Goal: Transaction & Acquisition: Obtain resource

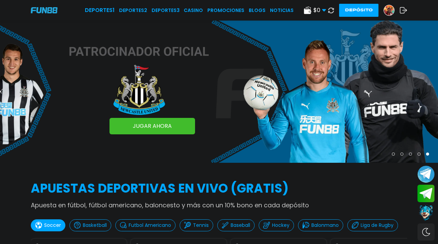
click at [334, 11] on use at bounding box center [331, 10] width 6 height 6
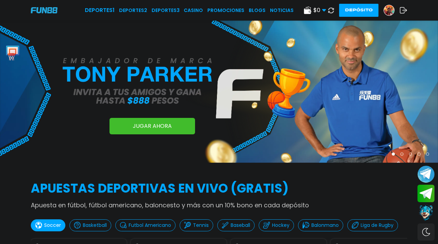
click at [392, 12] on img at bounding box center [389, 10] width 10 height 10
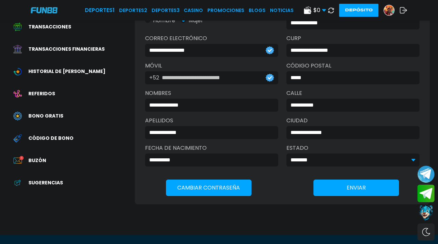
scroll to position [80, 0]
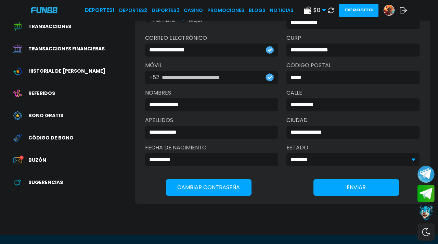
click at [16, 156] on img at bounding box center [17, 160] width 9 height 9
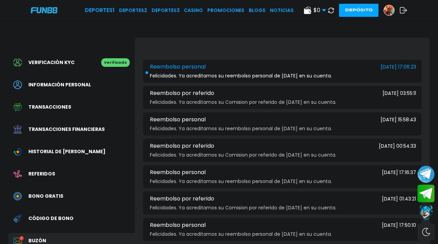
click at [316, 75] on span "Felicidades. Ya acreditamos su reembolso personal de [DATE] en su cuenta." at bounding box center [241, 75] width 182 height 5
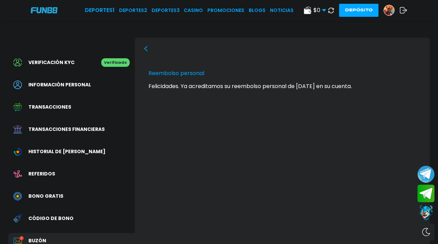
click at [145, 48] on icon at bounding box center [145, 48] width 5 height 5
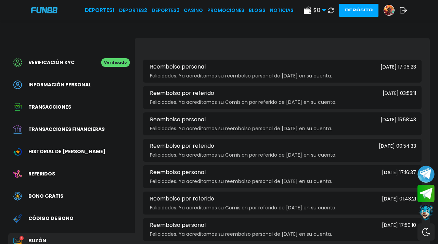
click at [51, 192] on span "Bono Gratis" at bounding box center [45, 195] width 35 height 7
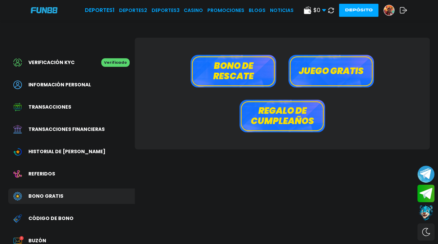
click at [329, 78] on button "Juego gratis" at bounding box center [331, 71] width 86 height 33
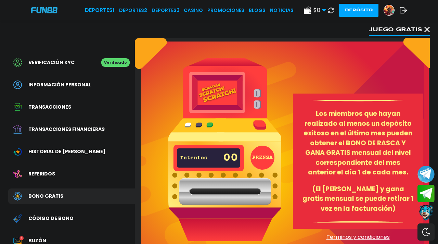
click at [425, 27] on button "Juego gratis" at bounding box center [399, 29] width 61 height 14
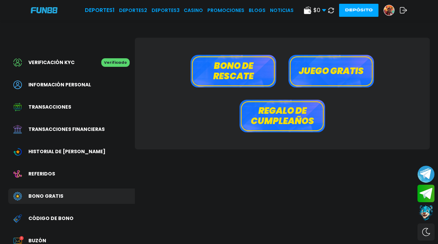
click at [245, 55] on button "Bono de rescate" at bounding box center [234, 71] width 86 height 33
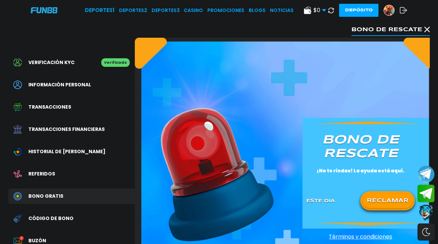
click at [372, 197] on button "RECLAMAR" at bounding box center [388, 200] width 50 height 14
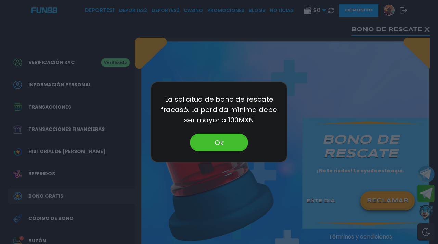
click at [227, 148] on button "Ok" at bounding box center [219, 142] width 58 height 18
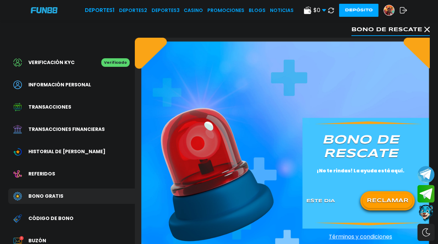
click at [431, 213] on button "Contact customer service" at bounding box center [426, 213] width 18 height 18
click at [427, 211] on button "Contact customer service" at bounding box center [426, 213] width 18 height 18
click at [431, 27] on div "Verificación KYC Verificado Información personal Transacciones Transacciones fi…" at bounding box center [219, 171] width 438 height 300
click at [426, 27] on use at bounding box center [426, 29] width 5 height 5
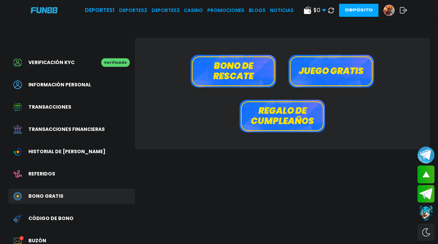
click at [251, 14] on div "Deportes 1 Deportes 2 Deportes 3 CASINO Promociones BLOGS NOTICIAS" at bounding box center [189, 10] width 209 height 8
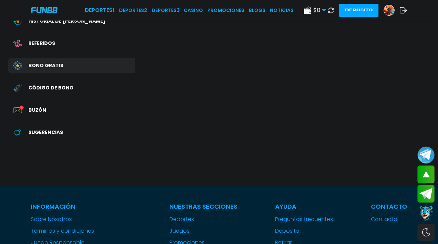
scroll to position [126, 0]
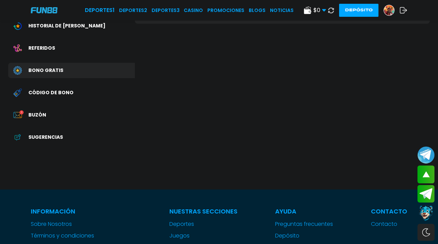
click at [335, 12] on button at bounding box center [331, 10] width 10 height 10
click at [429, 206] on button "Contact customer service" at bounding box center [426, 213] width 18 height 18
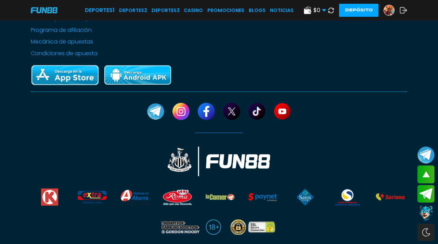
scroll to position [367, 0]
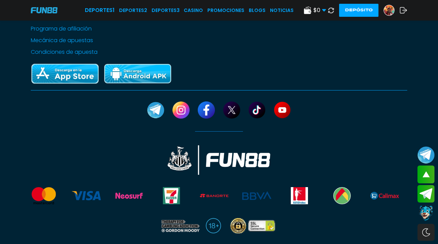
click at [394, 14] on link at bounding box center [392, 10] width 16 height 11
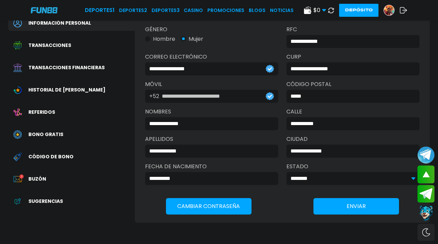
scroll to position [10, 0]
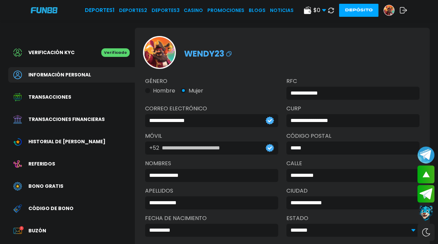
click at [390, 10] on img at bounding box center [389, 10] width 10 height 10
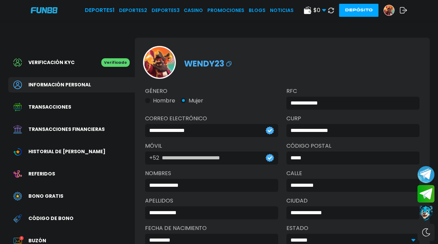
click at [49, 215] on span "Código de bono" at bounding box center [50, 218] width 45 height 7
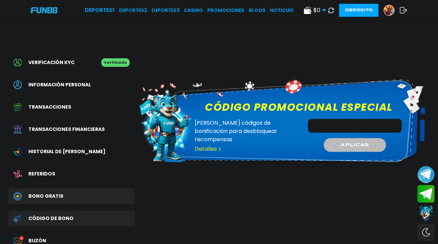
click at [357, 122] on input "Código promocional especial" at bounding box center [355, 126] width 94 height 14
paste input "*********"
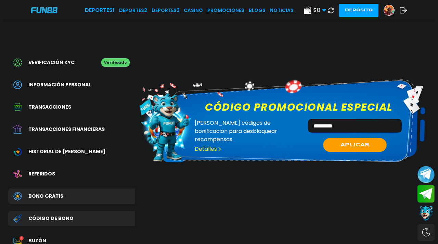
type input "*********"
click at [366, 141] on span "APLICAR" at bounding box center [354, 144] width 29 height 7
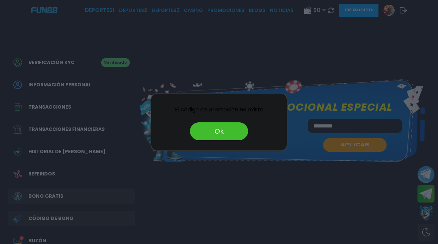
click at [237, 129] on button "Ok" at bounding box center [219, 131] width 58 height 18
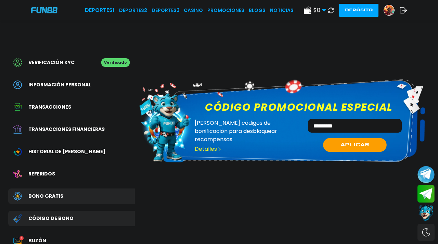
click at [428, 213] on button "Contact customer service" at bounding box center [426, 213] width 18 height 18
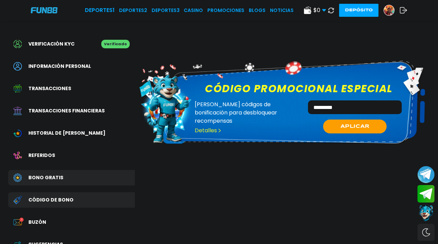
click at [426, 216] on button "Contact customer service" at bounding box center [426, 213] width 18 height 18
click at [426, 215] on button "Contact customer service" at bounding box center [426, 213] width 18 height 18
click at [428, 212] on button "Contact customer service" at bounding box center [426, 213] width 18 height 18
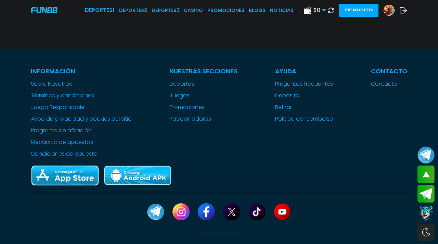
scroll to position [351, 0]
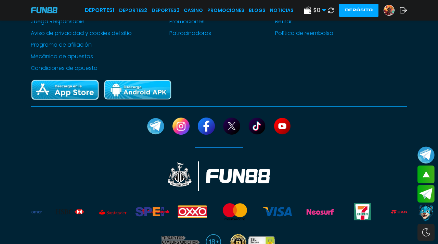
click at [425, 211] on button "Contact customer service" at bounding box center [426, 213] width 18 height 18
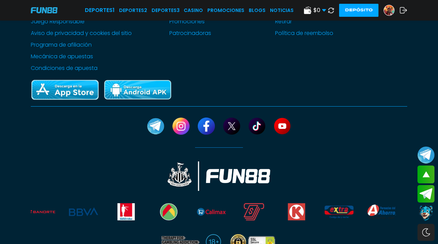
scroll to position [385, 0]
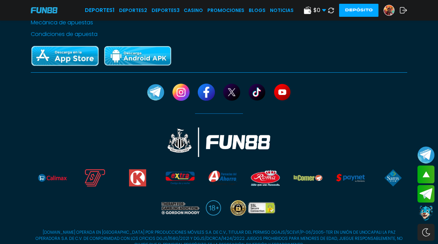
click at [391, 4] on div "$ 0 Dinero Real $ 0 Depósito Retiro Depósito" at bounding box center [355, 10] width 103 height 13
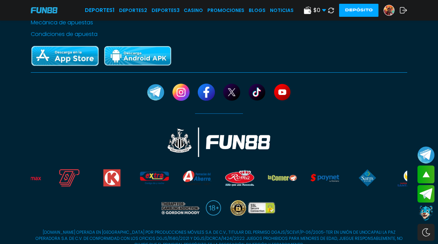
click at [387, 15] on div "$ 0 Dinero Real $ 0 Depósito Retiro Depósito" at bounding box center [355, 10] width 103 height 13
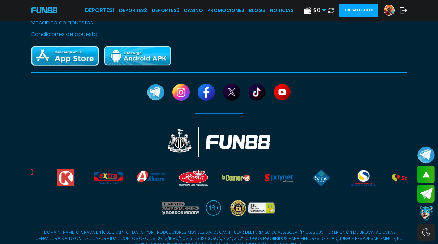
click at [391, 10] on img at bounding box center [389, 10] width 10 height 10
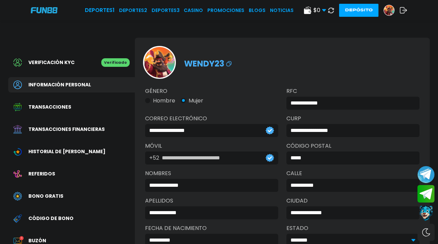
click at [50, 192] on span "Bono Gratis" at bounding box center [45, 195] width 35 height 7
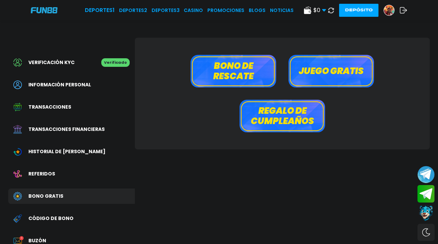
click at [333, 72] on button "Juego gratis" at bounding box center [331, 71] width 86 height 33
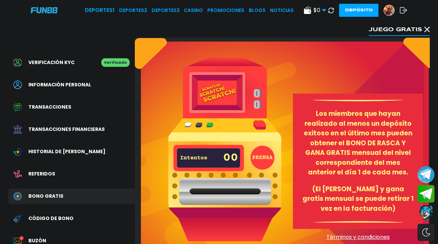
click at [263, 155] on button "PRENSA" at bounding box center [262, 157] width 24 height 24
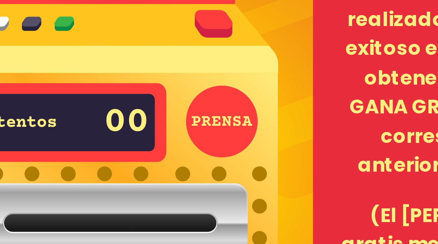
scroll to position [14, 0]
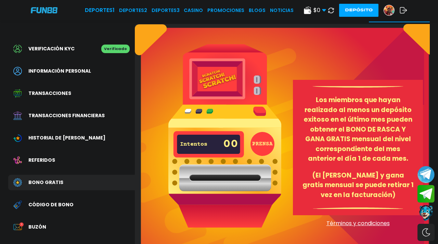
click at [332, 13] on use at bounding box center [331, 10] width 6 height 6
click at [426, 214] on button "Contact customer service" at bounding box center [426, 213] width 18 height 18
click at [267, 142] on button "PRENSA" at bounding box center [262, 144] width 24 height 24
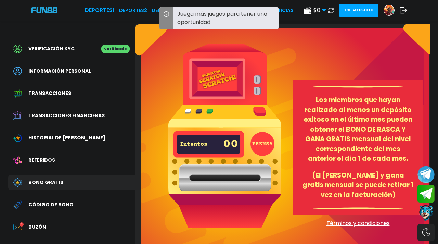
click at [267, 142] on button "PRENSA" at bounding box center [262, 144] width 24 height 24
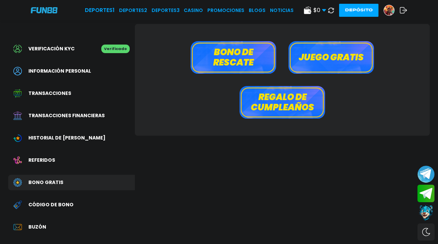
click at [322, 47] on button "Juego gratis" at bounding box center [331, 57] width 86 height 33
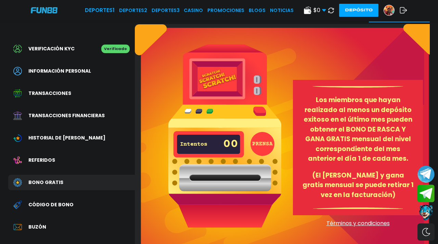
click at [264, 140] on button "PRENSA" at bounding box center [262, 144] width 24 height 24
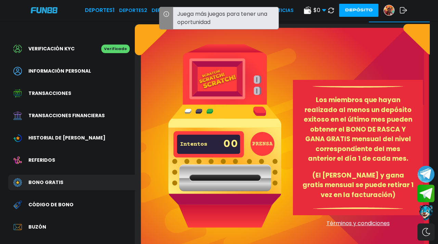
click at [264, 140] on button "PRENSA" at bounding box center [262, 144] width 24 height 24
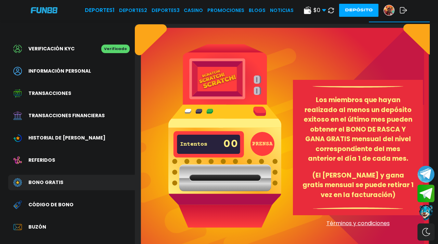
click at [264, 140] on button "PRENSA" at bounding box center [262, 144] width 24 height 24
click at [263, 140] on button "PRENSA" at bounding box center [262, 144] width 24 height 24
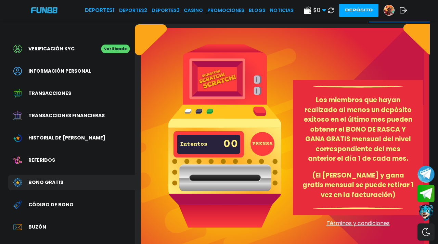
click at [428, 213] on button "Contact customer service" at bounding box center [426, 212] width 18 height 18
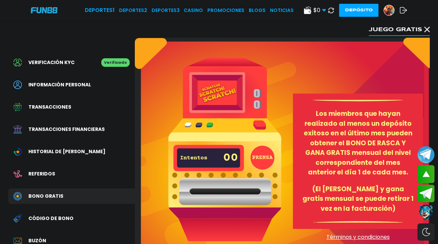
click at [336, 9] on button at bounding box center [331, 10] width 10 height 10
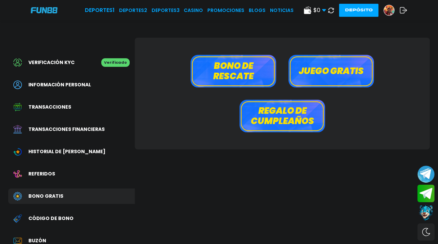
click at [327, 65] on button "Juego gratis" at bounding box center [331, 71] width 86 height 33
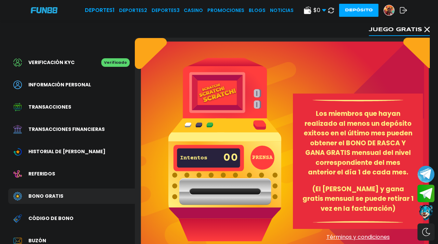
click at [426, 27] on icon at bounding box center [426, 29] width 5 height 5
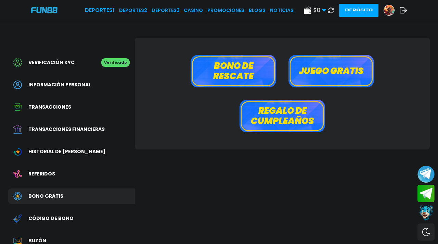
click at [306, 79] on button "Juego gratis" at bounding box center [331, 71] width 86 height 33
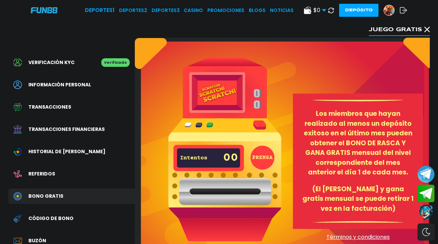
click at [263, 153] on button "PRENSA" at bounding box center [262, 157] width 24 height 24
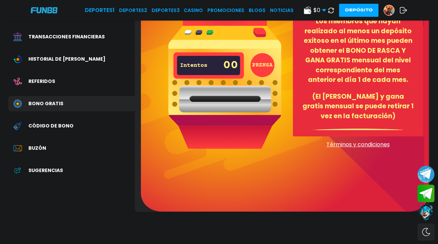
scroll to position [94, 0]
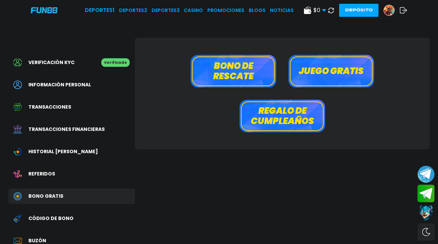
click at [350, 82] on button "Juego gratis" at bounding box center [331, 71] width 86 height 33
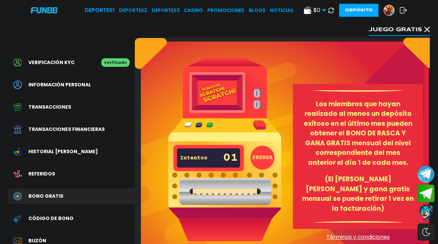
click at [255, 159] on button "PRENSA" at bounding box center [262, 157] width 24 height 24
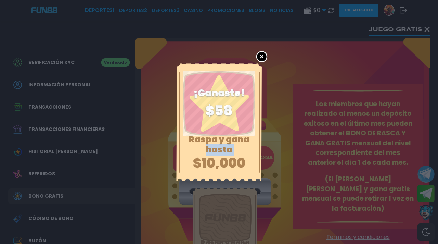
drag, startPoint x: 208, startPoint y: 151, endPoint x: 235, endPoint y: 140, distance: 29.7
click at [225, 147] on p "Raspa y gana hasta" at bounding box center [218, 144] width 75 height 21
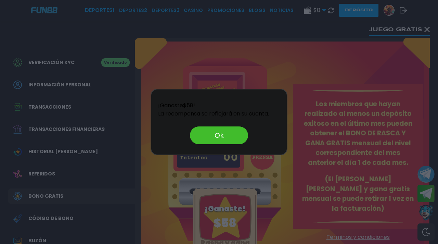
click at [236, 137] on button "Ok" at bounding box center [219, 135] width 58 height 18
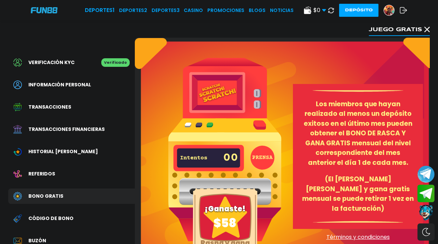
click at [221, 216] on p "$ 58" at bounding box center [224, 222] width 23 height 17
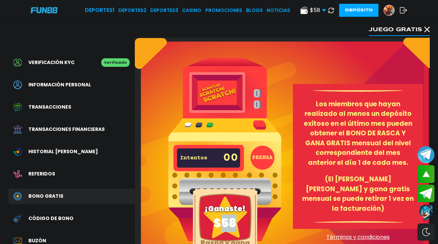
click at [426, 29] on icon at bounding box center [426, 29] width 5 height 5
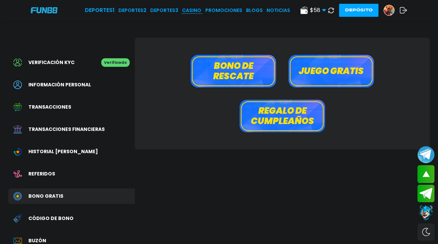
click at [195, 10] on link "CASINO" at bounding box center [191, 10] width 19 height 7
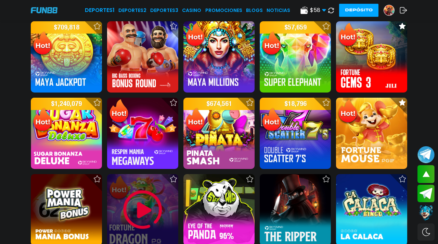
scroll to position [586, 0]
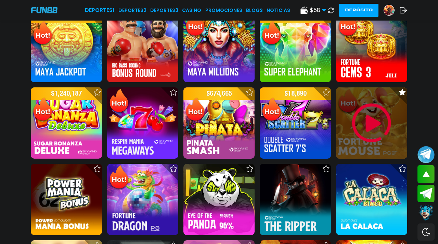
click at [376, 110] on img at bounding box center [371, 122] width 41 height 41
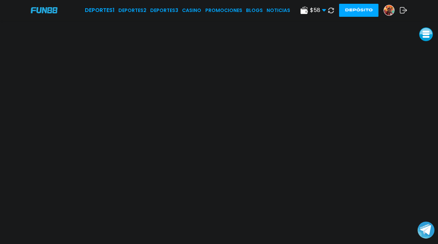
click at [195, 14] on div "Deportes 1 Deportes 2 Deportes 3 CASINO Promociones BLOGS NOTICIAS $ 58 Dinero …" at bounding box center [219, 10] width 438 height 21
click at [195, 8] on link "CASINO" at bounding box center [191, 10] width 19 height 7
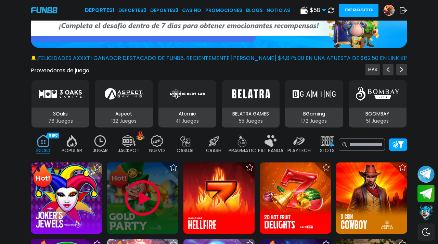
scroll to position [57, 0]
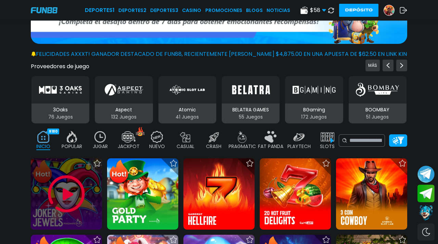
click at [59, 179] on img at bounding box center [66, 193] width 41 height 41
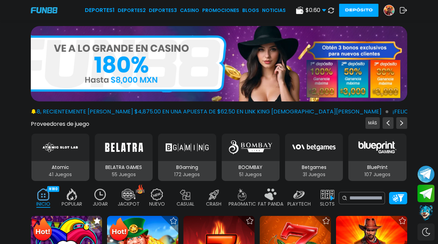
click at [99, 188] on img at bounding box center [100, 194] width 14 height 12
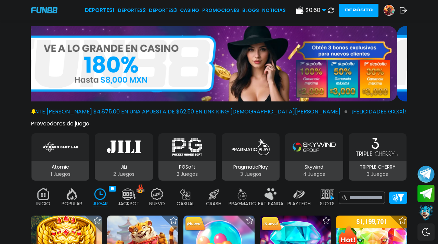
click at [388, 4] on div "$ 0.60 Dinero Real $ 0.60 Depósito Retiro Depósito" at bounding box center [351, 10] width 111 height 13
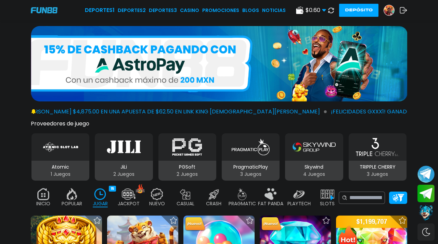
click at [389, 7] on img at bounding box center [389, 10] width 10 height 10
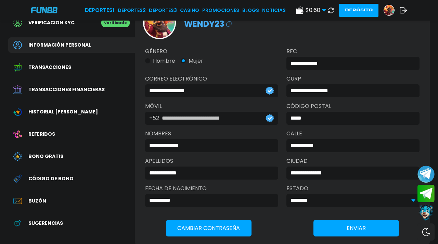
scroll to position [42, 0]
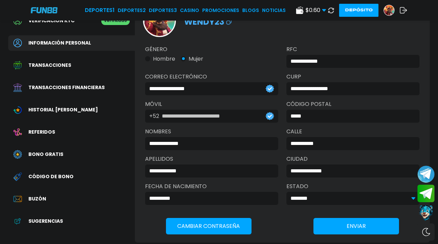
click at [51, 151] on span "Bono Gratis" at bounding box center [45, 154] width 35 height 7
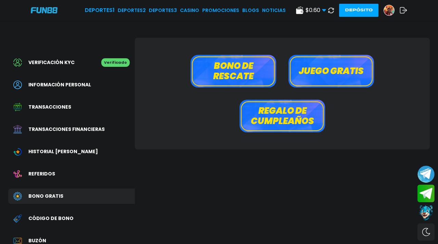
click at [334, 62] on button "Juego gratis" at bounding box center [331, 71] width 86 height 33
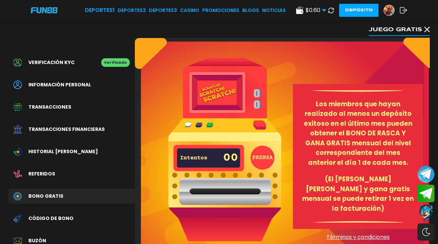
click at [426, 30] on icon at bounding box center [426, 29] width 5 height 5
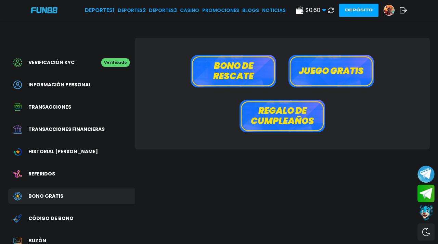
click at [249, 69] on button "Bono de rescate" at bounding box center [234, 71] width 86 height 33
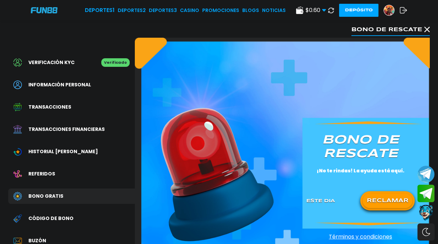
click at [379, 199] on button "RECLAMAR" at bounding box center [388, 200] width 50 height 14
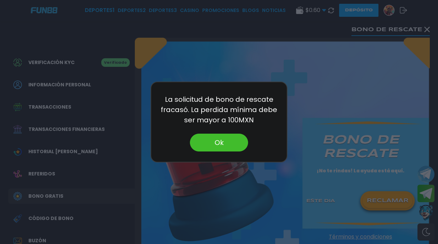
click at [223, 136] on button "Ok" at bounding box center [219, 142] width 58 height 18
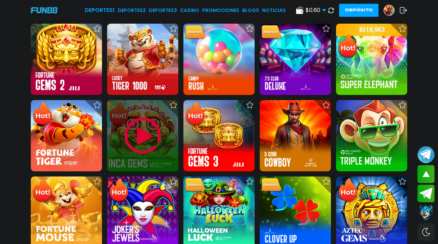
scroll to position [196, 0]
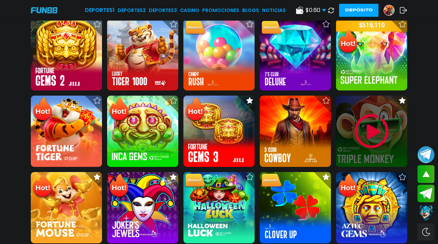
click at [369, 126] on img at bounding box center [371, 131] width 41 height 41
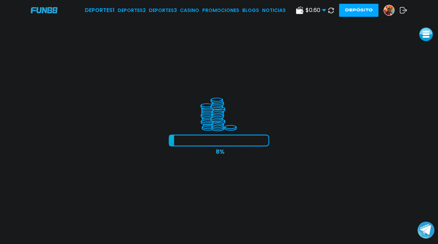
click at [319, 13] on span "$ 0.60" at bounding box center [316, 10] width 21 height 8
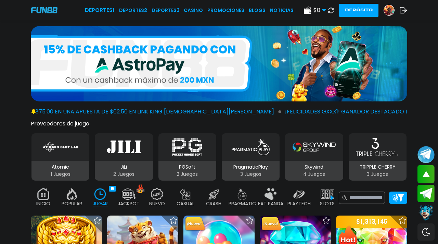
click at [391, 10] on img at bounding box center [389, 10] width 10 height 10
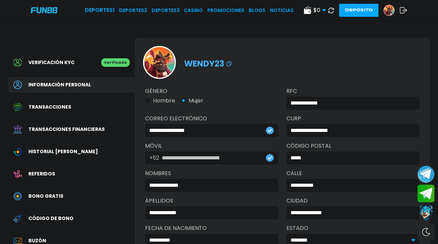
click at [50, 215] on span "Código de bono" at bounding box center [50, 218] width 45 height 7
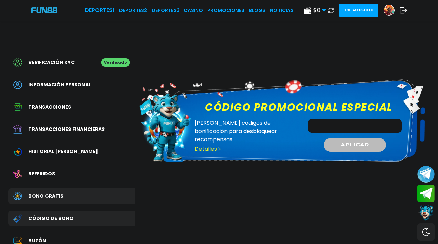
drag, startPoint x: 393, startPoint y: 119, endPoint x: 394, endPoint y: 112, distance: 7.3
click at [394, 112] on div "Código promocional especial Canjee códigos de bonificación para desbloquear rec…" at bounding box center [299, 128] width 216 height 59
click at [414, 151] on div "Código promocional especial Canjee códigos de bonificación para desbloquear rec…" at bounding box center [282, 120] width 287 height 111
click at [349, 122] on input "Código promocional especial" at bounding box center [355, 126] width 94 height 14
drag, startPoint x: 353, startPoint y: 160, endPoint x: 321, endPoint y: 120, distance: 52.1
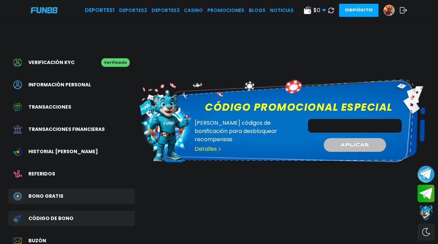
click at [321, 120] on div "Código promocional especial Canjee códigos de bonificación para desbloquear rec…" at bounding box center [282, 120] width 287 height 111
paste input "*********"
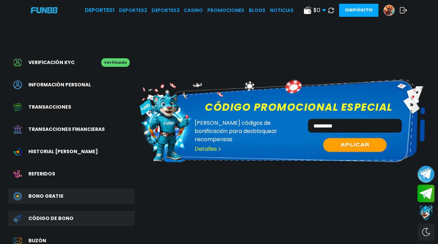
click at [336, 139] on button "APLICAR" at bounding box center [355, 145] width 64 height 14
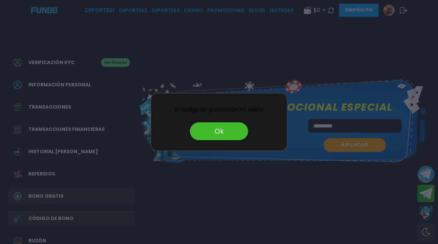
click at [243, 130] on button "Ok" at bounding box center [219, 131] width 58 height 18
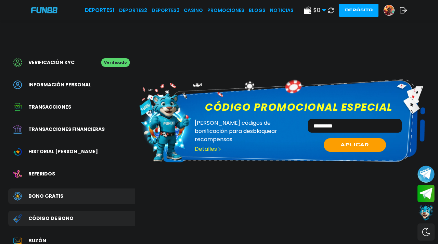
click at [312, 119] on input "*********" at bounding box center [355, 126] width 94 height 14
click at [314, 119] on input "*********" at bounding box center [355, 126] width 94 height 14
click at [369, 142] on button "APLICAR" at bounding box center [355, 145] width 64 height 14
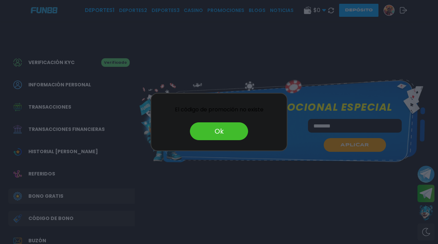
click at [218, 131] on button "Ok" at bounding box center [219, 131] width 58 height 18
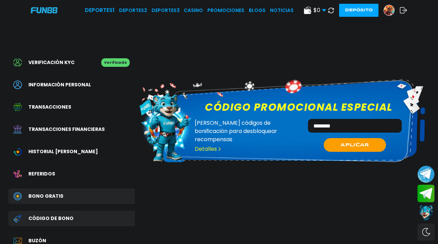
click at [384, 122] on input "********" at bounding box center [355, 126] width 94 height 14
click at [377, 138] on button "APLICAR" at bounding box center [355, 145] width 64 height 14
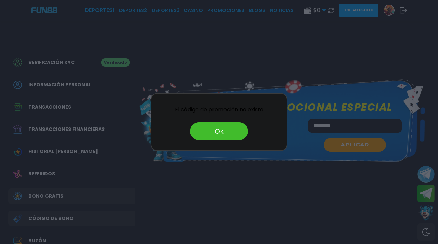
click at [211, 127] on button "Ok" at bounding box center [219, 131] width 58 height 18
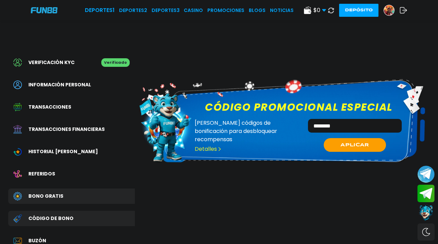
click at [383, 119] on input "********" at bounding box center [355, 126] width 94 height 14
type input "*"
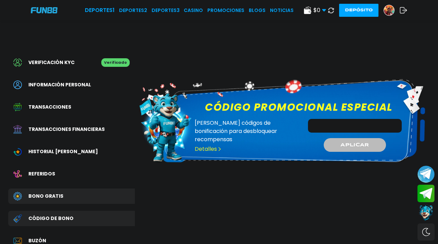
paste input "**********"
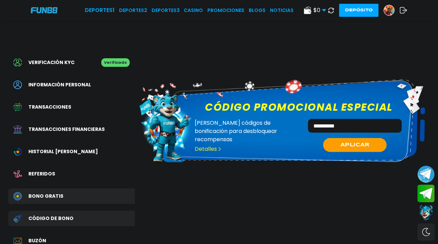
type input "**********"
click at [348, 141] on span "APLICAR" at bounding box center [354, 144] width 29 height 7
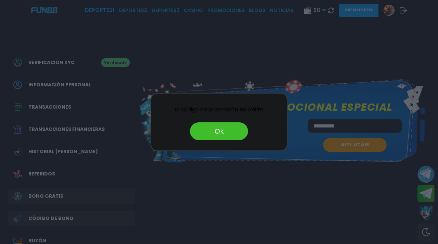
click at [201, 130] on button "Ok" at bounding box center [219, 131] width 58 height 18
